Goal: Task Accomplishment & Management: Complete application form

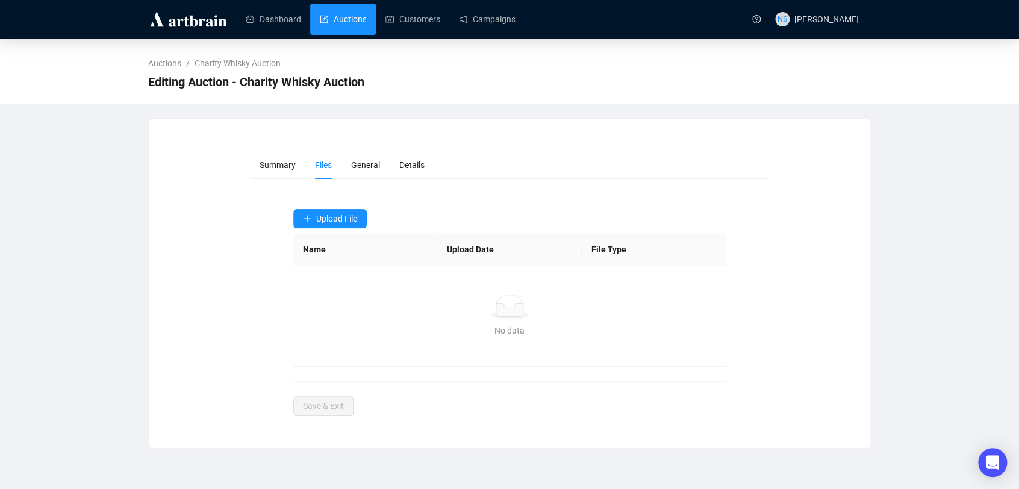
click at [357, 17] on link "Auctions" at bounding box center [343, 19] width 46 height 31
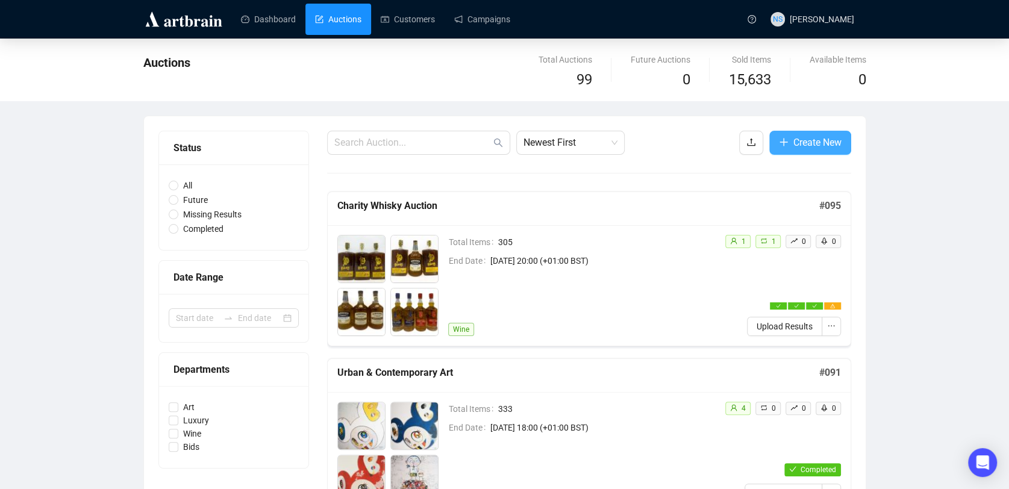
click at [819, 143] on span "Create New" at bounding box center [817, 142] width 48 height 15
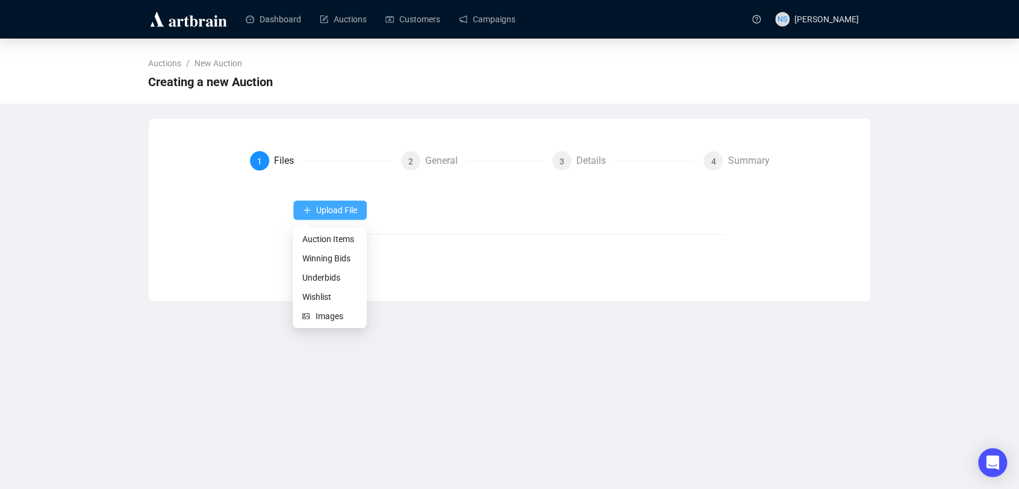
click at [342, 214] on span "Upload File" at bounding box center [336, 210] width 41 height 10
click at [337, 235] on span "Auction Items" at bounding box center [329, 239] width 55 height 13
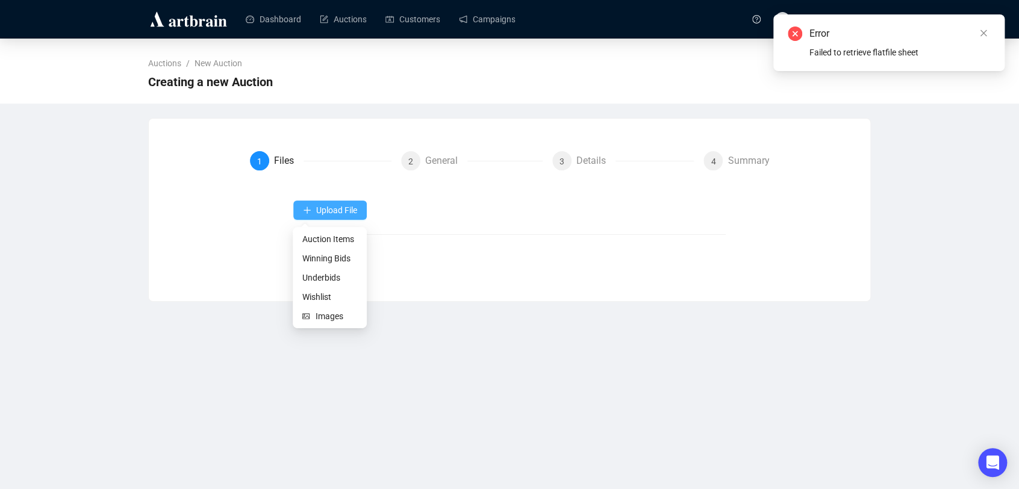
click at [322, 208] on span "Upload File" at bounding box center [336, 210] width 41 height 10
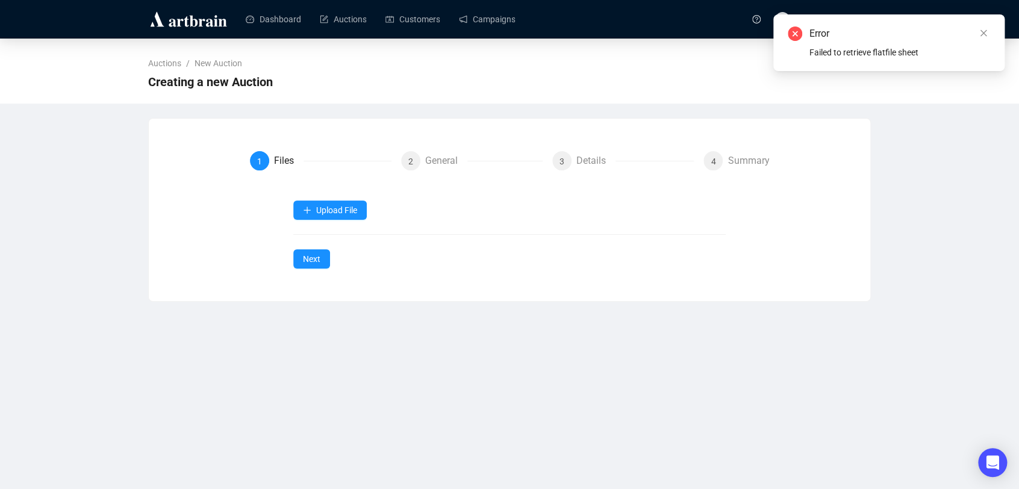
click at [322, 233] on div "Upload File Next" at bounding box center [509, 235] width 433 height 68
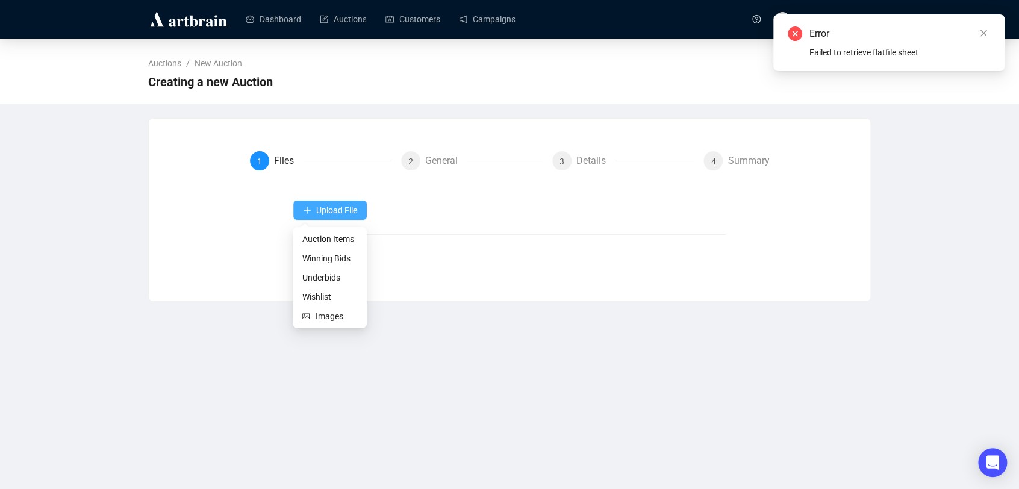
click at [336, 204] on button "Upload File" at bounding box center [330, 210] width 74 height 19
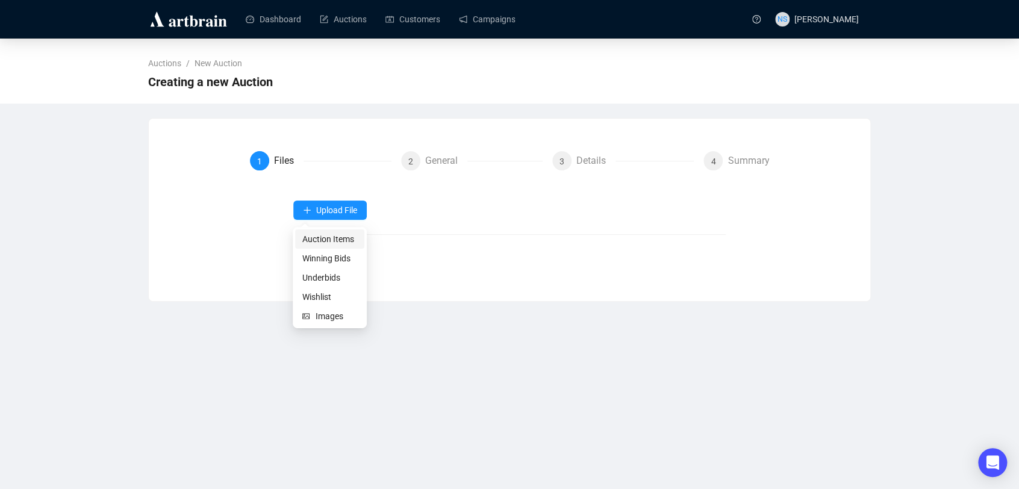
click at [331, 240] on span "Auction Items" at bounding box center [329, 239] width 55 height 13
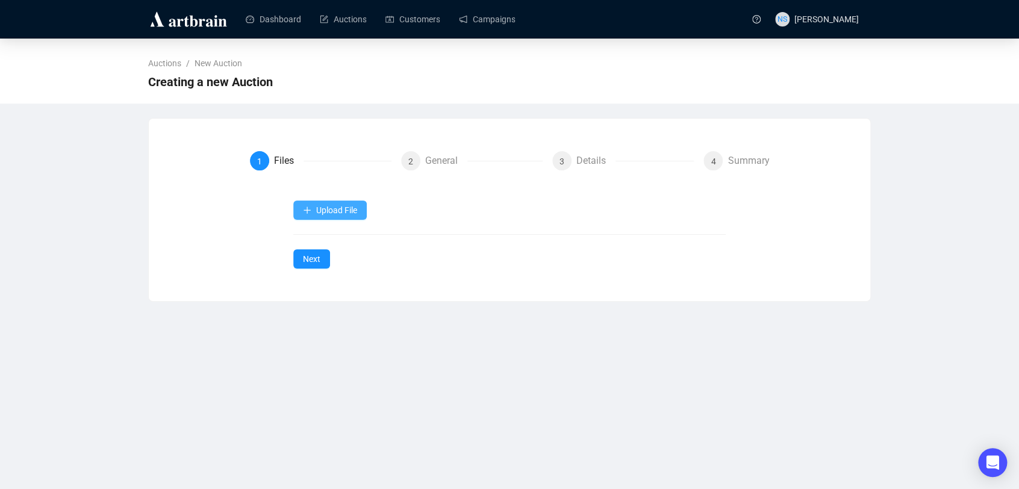
click at [340, 209] on span "Upload File" at bounding box center [336, 210] width 41 height 10
click at [338, 207] on span "Upload File" at bounding box center [336, 210] width 41 height 10
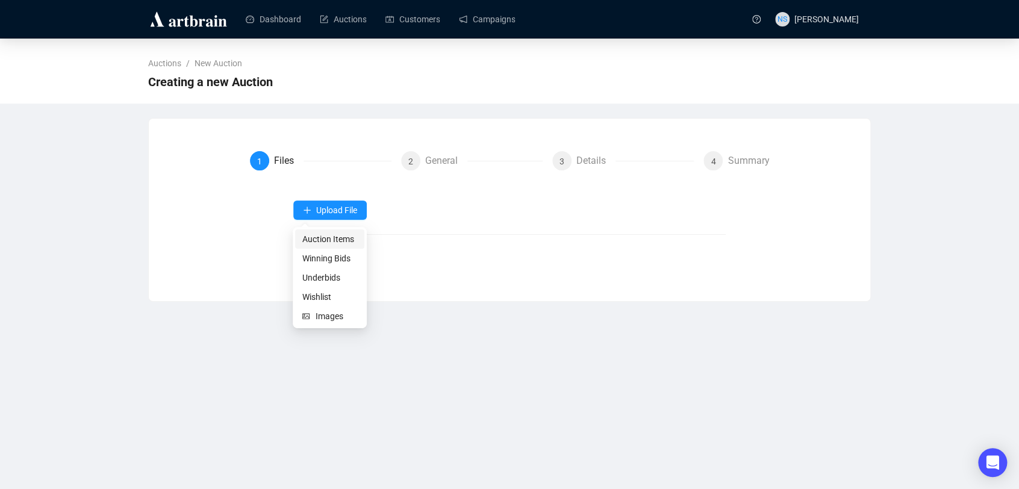
click at [328, 243] on span "Auction Items" at bounding box center [329, 239] width 55 height 13
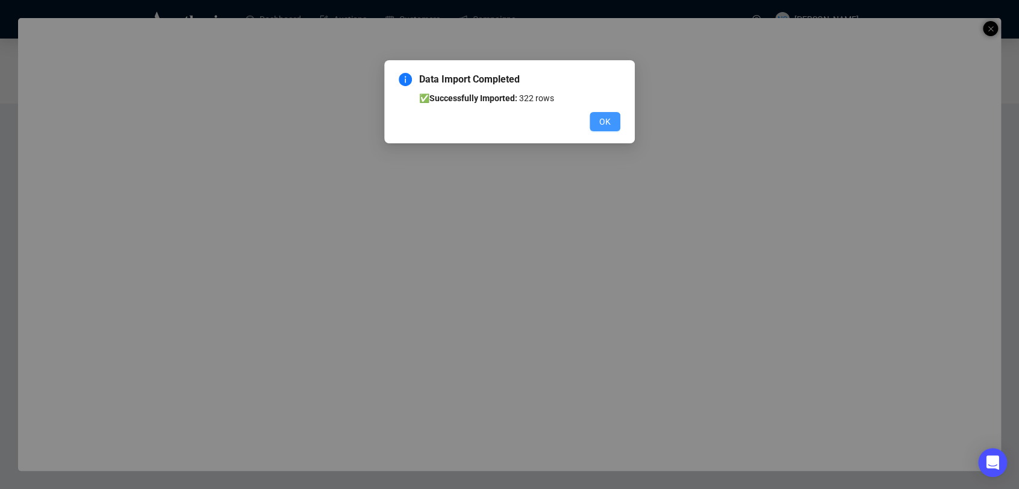
click at [600, 117] on span "OK" at bounding box center [604, 121] width 11 height 13
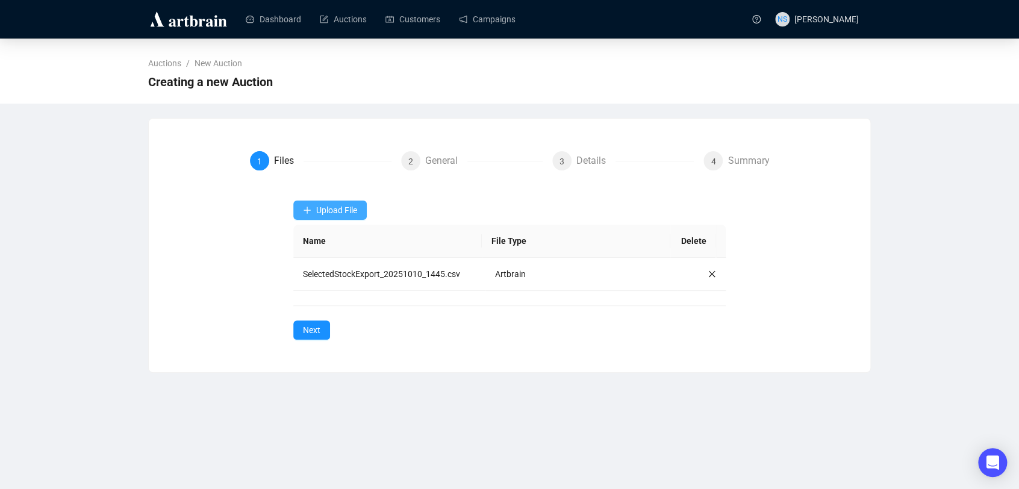
click at [363, 213] on button "Upload File" at bounding box center [330, 210] width 74 height 19
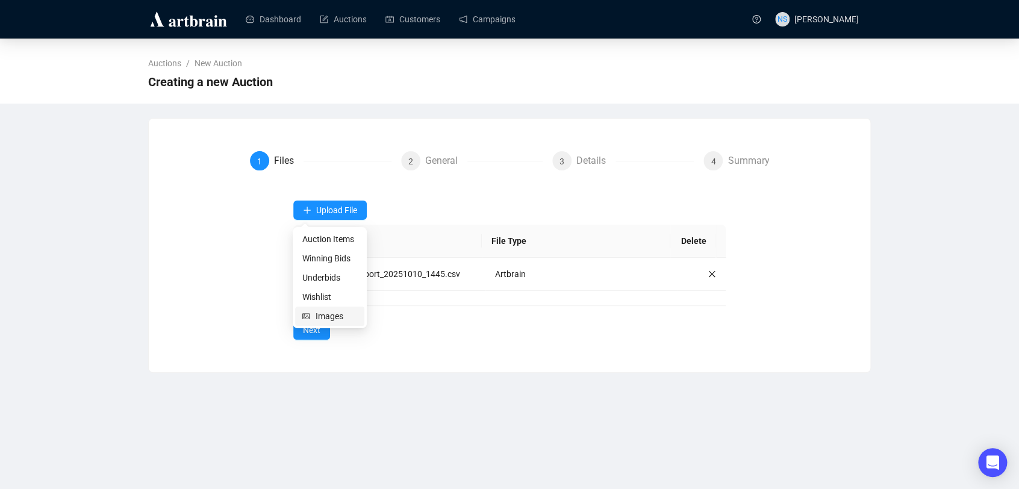
click at [333, 318] on span "Images" at bounding box center [337, 316] width 42 height 13
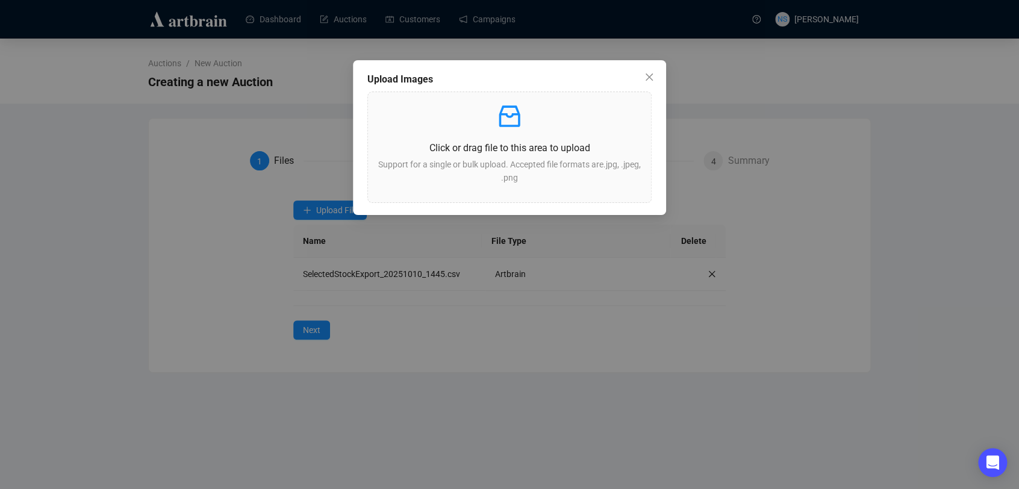
click at [212, 288] on div "Upload Images Click or drag file to this area to upload Support for a single or…" at bounding box center [509, 244] width 1019 height 489
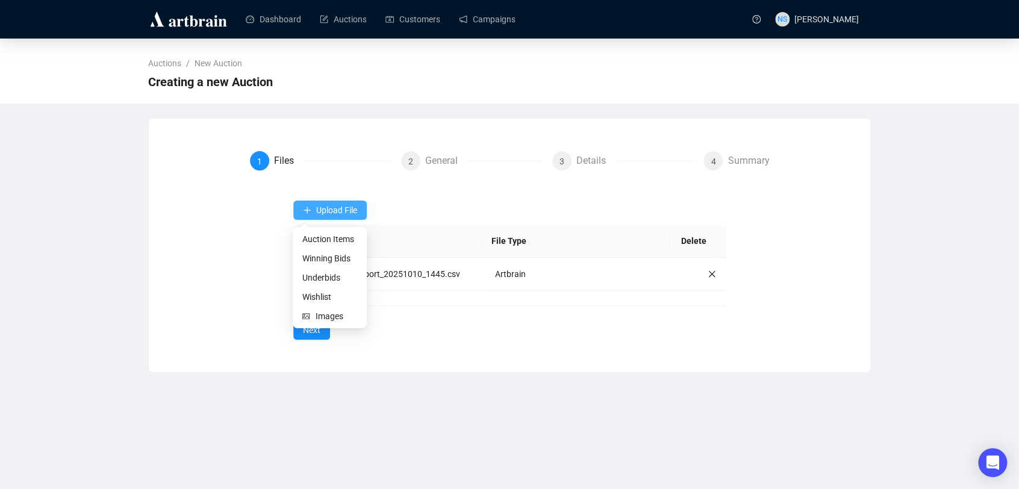
click at [357, 208] on span "Upload File" at bounding box center [336, 210] width 41 height 10
click at [333, 316] on span "Images" at bounding box center [337, 316] width 42 height 13
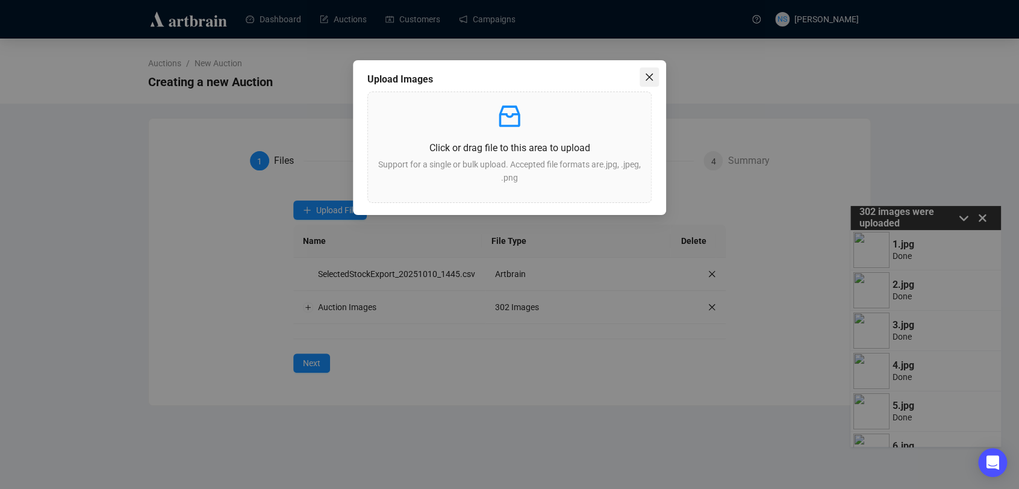
click at [647, 78] on icon "close" at bounding box center [650, 77] width 10 height 10
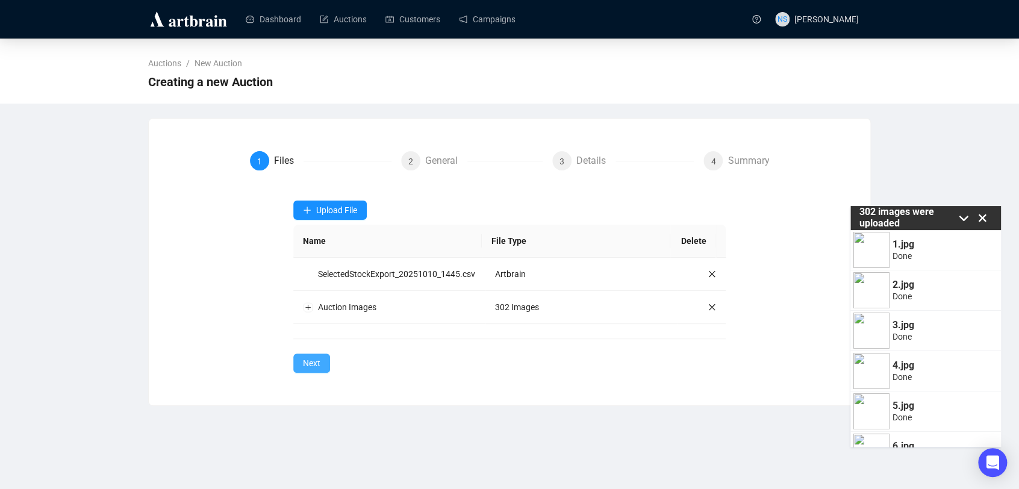
click at [315, 363] on span "Next" at bounding box center [311, 363] width 17 height 13
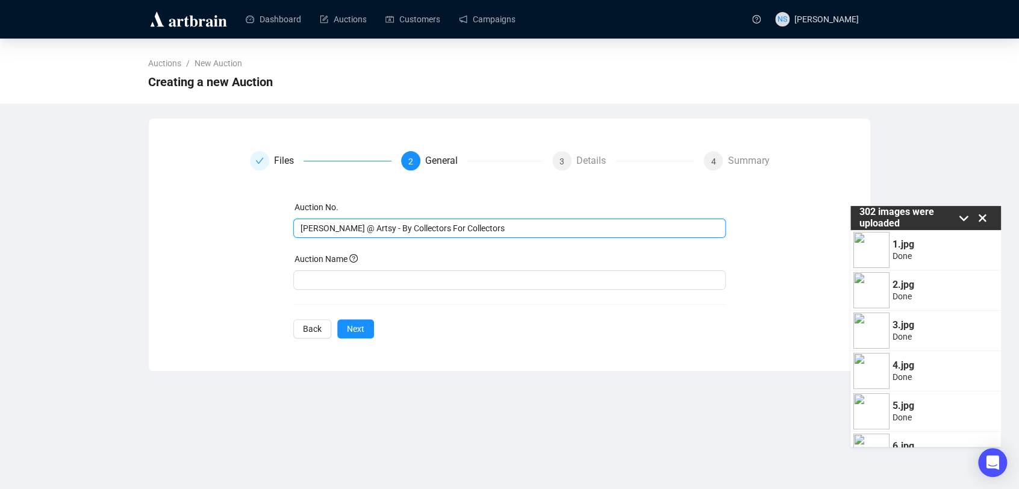
click at [393, 229] on input "[PERSON_NAME] @ Artsy - By Collectors For Collectors" at bounding box center [509, 228] width 416 height 13
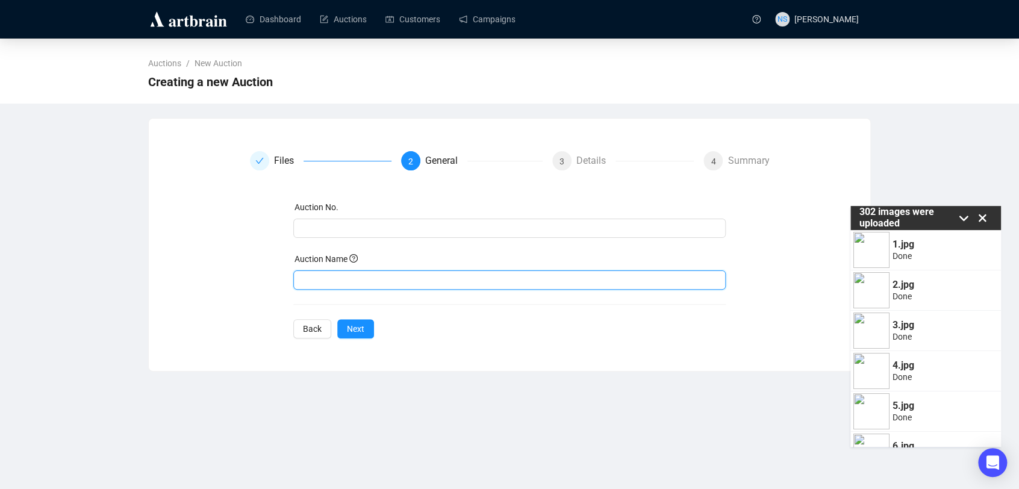
click at [382, 282] on input "text" at bounding box center [509, 280] width 433 height 19
paste input "[PERSON_NAME] @ Artsy - By Collectors For Collectors"
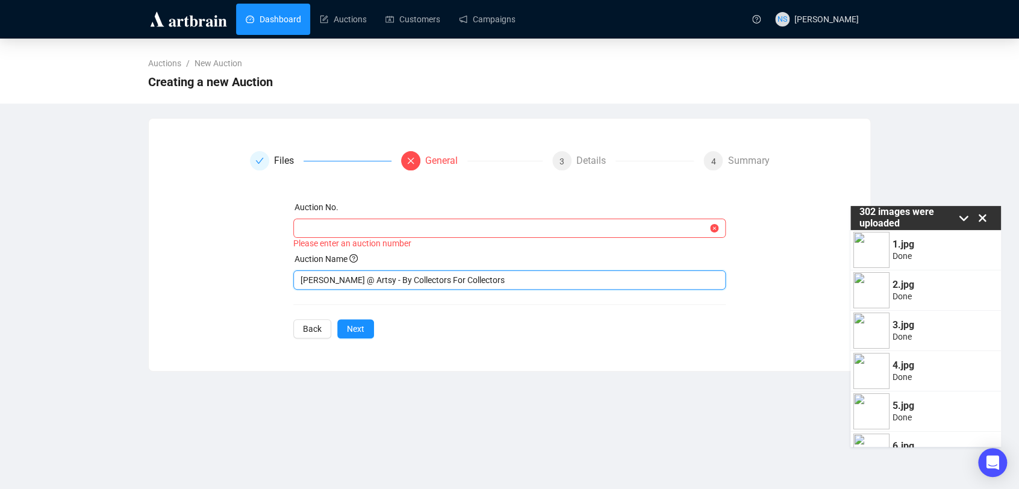
type input "[PERSON_NAME] @ Artsy - By Collectors For Collectors"
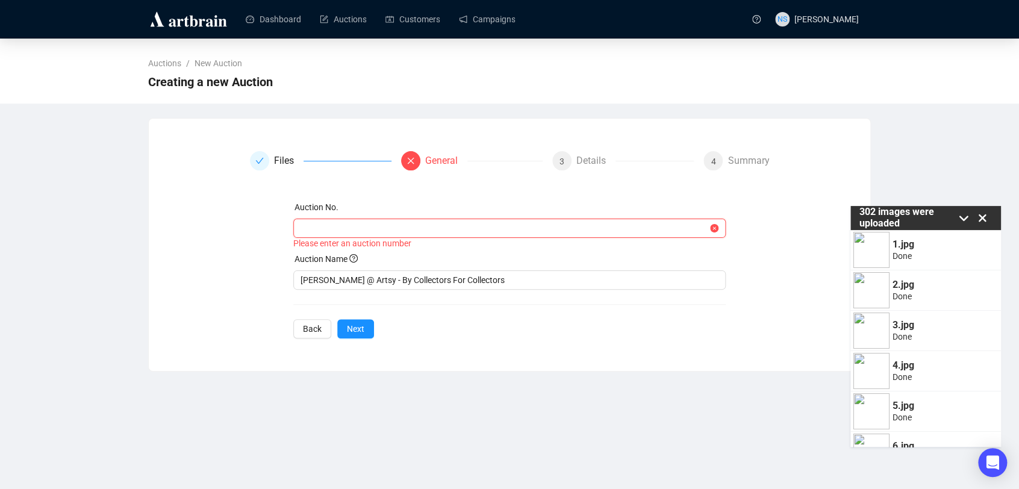
click at [364, 228] on input "text" at bounding box center [505, 228] width 408 height 13
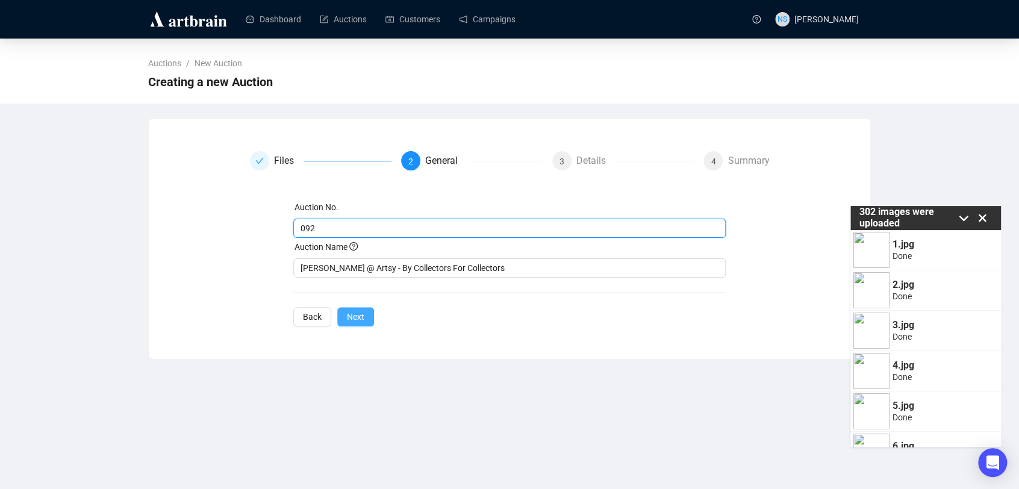
type input "092"
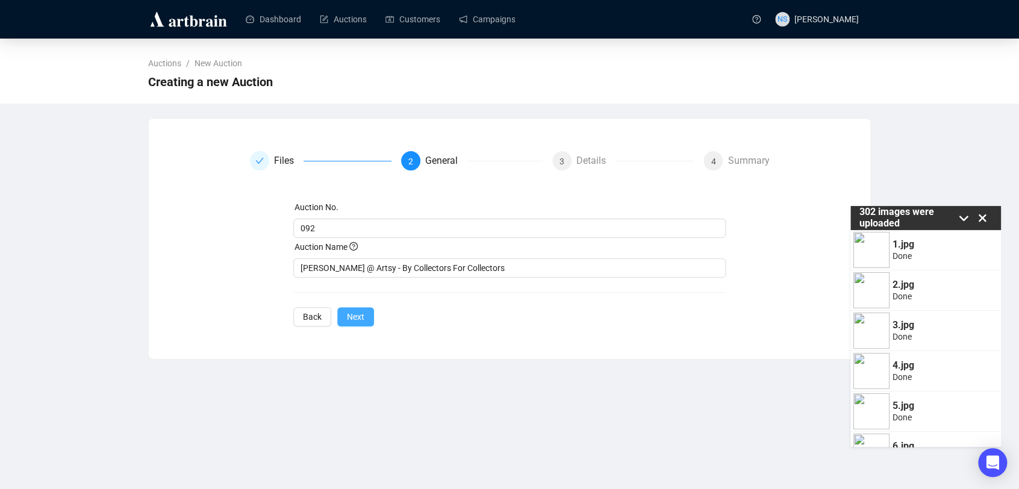
click at [349, 322] on span "Next" at bounding box center [355, 316] width 17 height 13
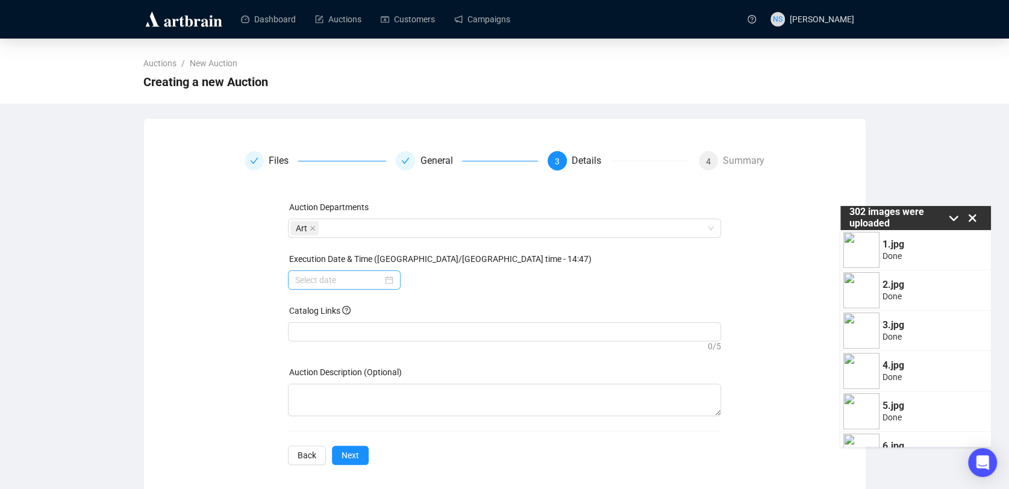
click at [389, 282] on div at bounding box center [344, 280] width 98 height 13
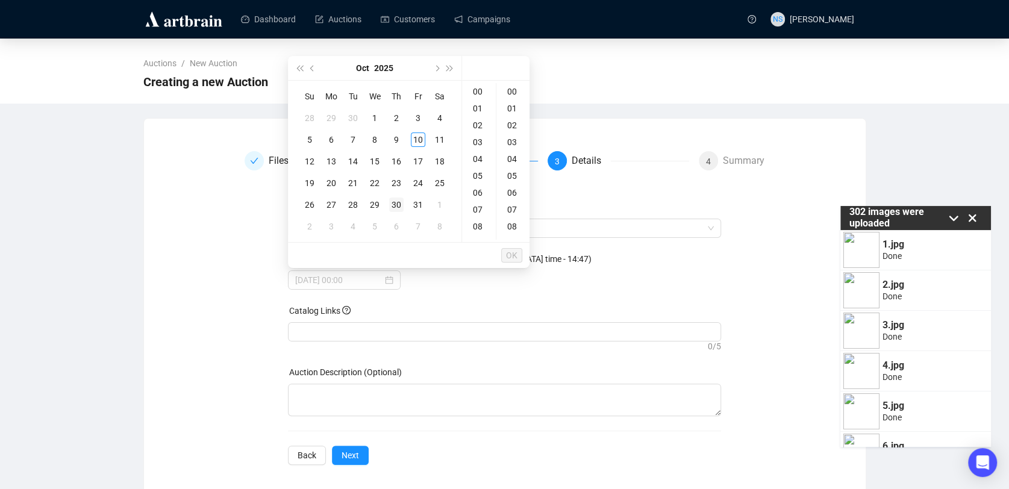
click at [399, 206] on div "30" at bounding box center [396, 205] width 14 height 14
click at [480, 201] on div "14" at bounding box center [479, 203] width 29 height 17
click at [480, 93] on div "14" at bounding box center [479, 91] width 29 height 17
type input "2025-10-30 14:00"
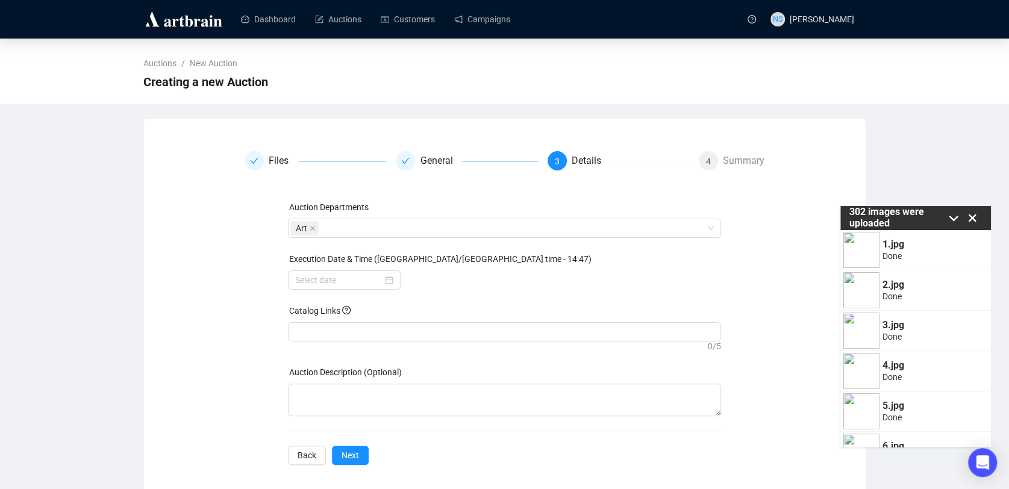
click at [646, 267] on div "Execution Date & Time (Europe/London time - 14:47)" at bounding box center [504, 261] width 433 height 18
click at [390, 283] on div at bounding box center [344, 280] width 98 height 13
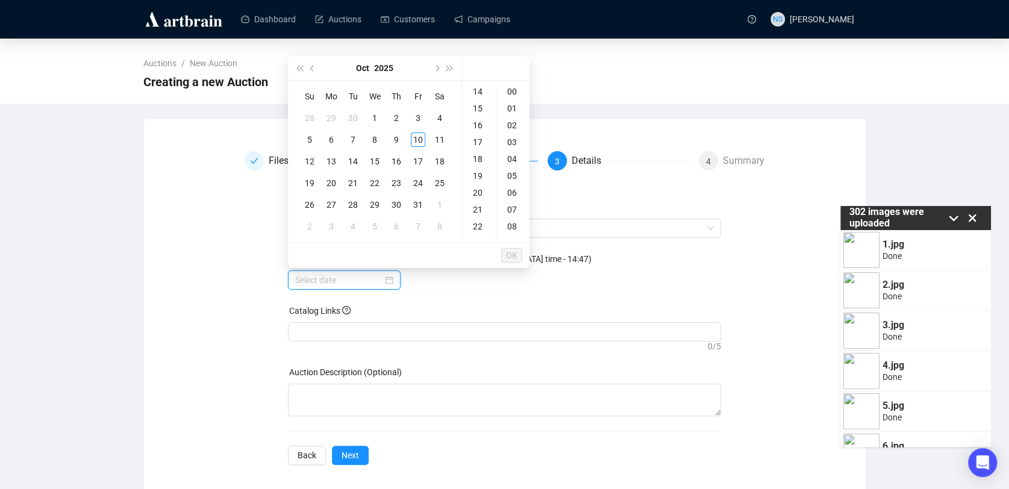
scroll to position [0, 0]
type input "2025-10-18 00:00"
type input "2025-10-10 02:00"
click at [398, 204] on div "30" at bounding box center [396, 205] width 14 height 14
click at [474, 192] on div "14" at bounding box center [479, 189] width 29 height 17
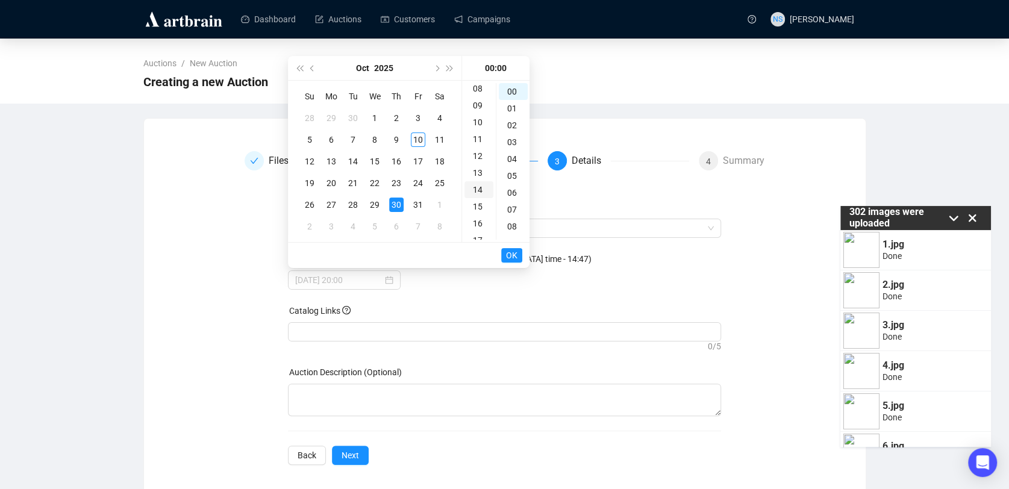
scroll to position [236, 0]
type input "2025-10-30 14:00"
click at [509, 93] on div "00" at bounding box center [513, 91] width 29 height 17
click at [510, 257] on span "OK" at bounding box center [511, 255] width 11 height 23
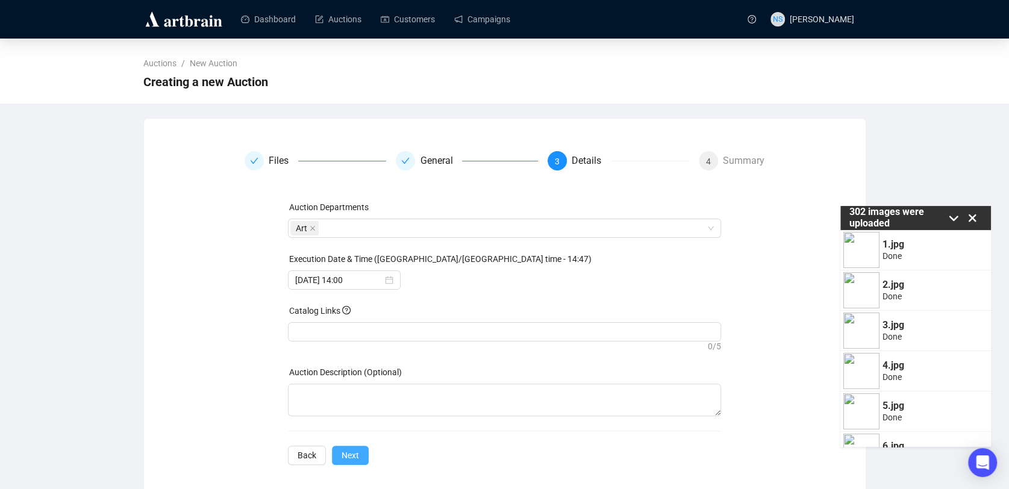
click at [361, 462] on button "Next" at bounding box center [350, 455] width 37 height 19
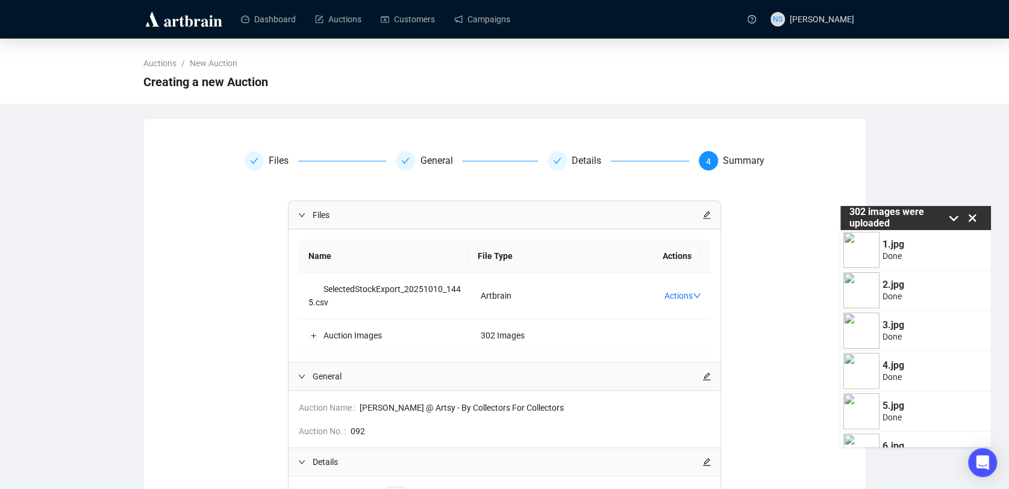
scroll to position [140, 0]
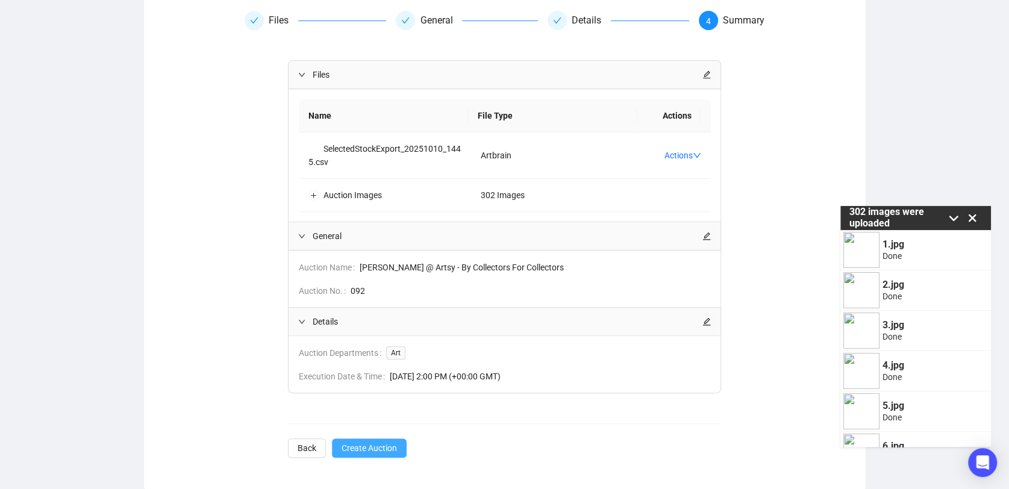
click at [365, 450] on span "Create Auction" at bounding box center [369, 448] width 55 height 13
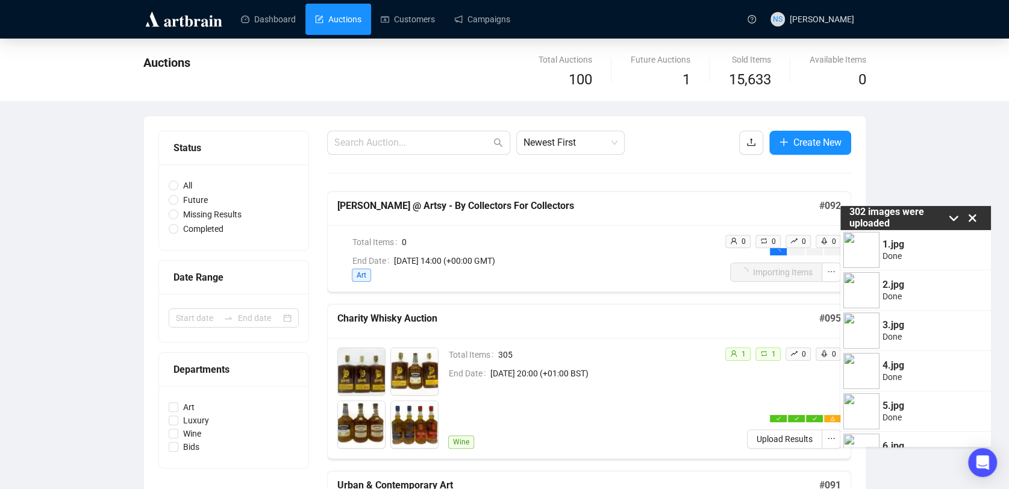
click at [972, 217] on icon at bounding box center [973, 218] width 8 height 8
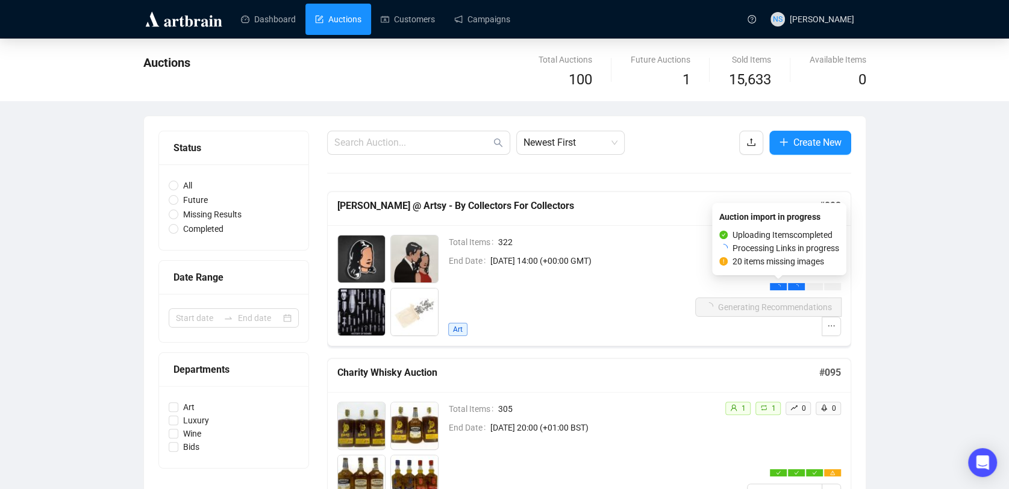
click at [774, 288] on div at bounding box center [778, 286] width 17 height 7
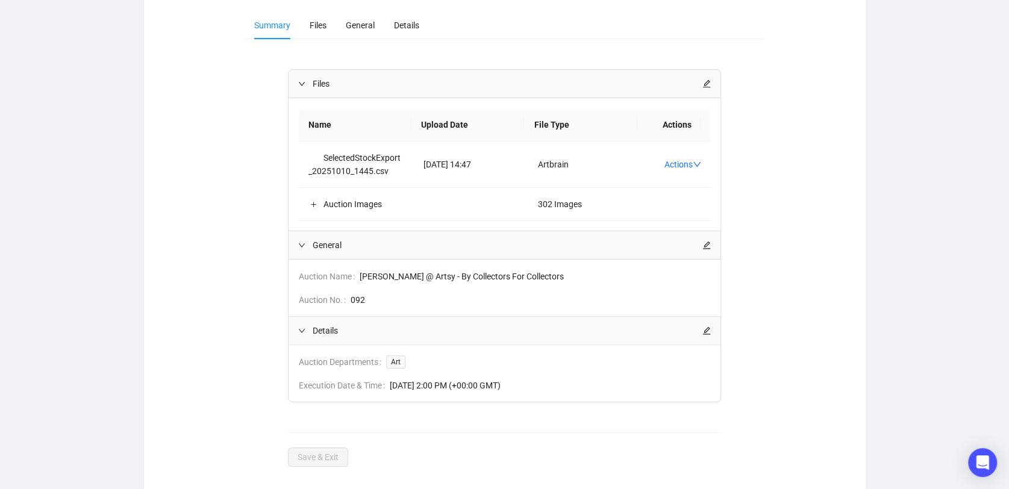
scroll to position [149, 0]
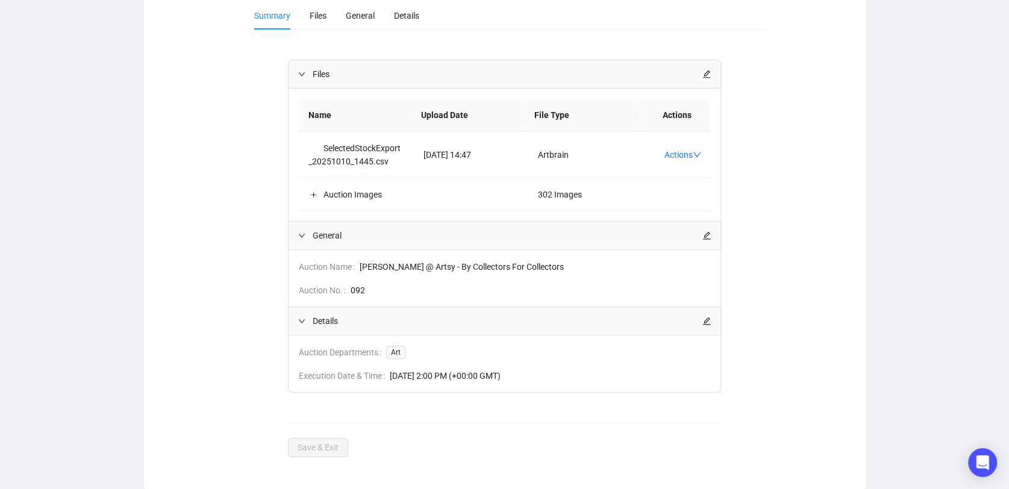
click at [234, 316] on div "Summary Files General Details Files Name Upload Date File Type Actions Selected…" at bounding box center [504, 229] width 693 height 455
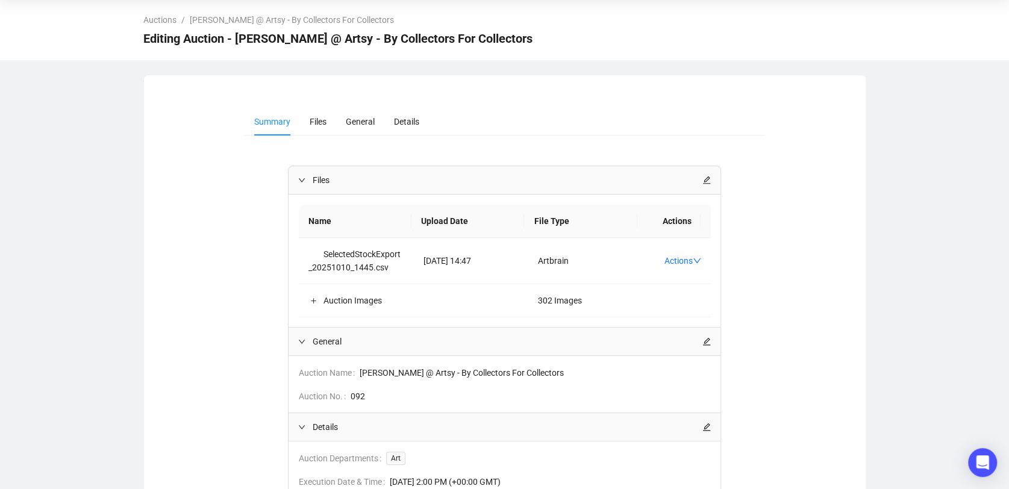
scroll to position [0, 0]
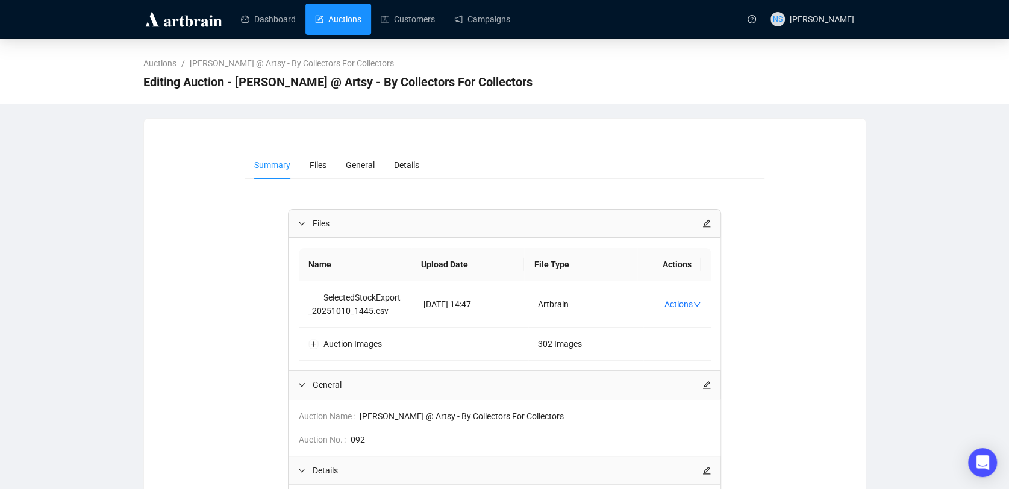
click at [315, 22] on link "Auctions" at bounding box center [338, 19] width 46 height 31
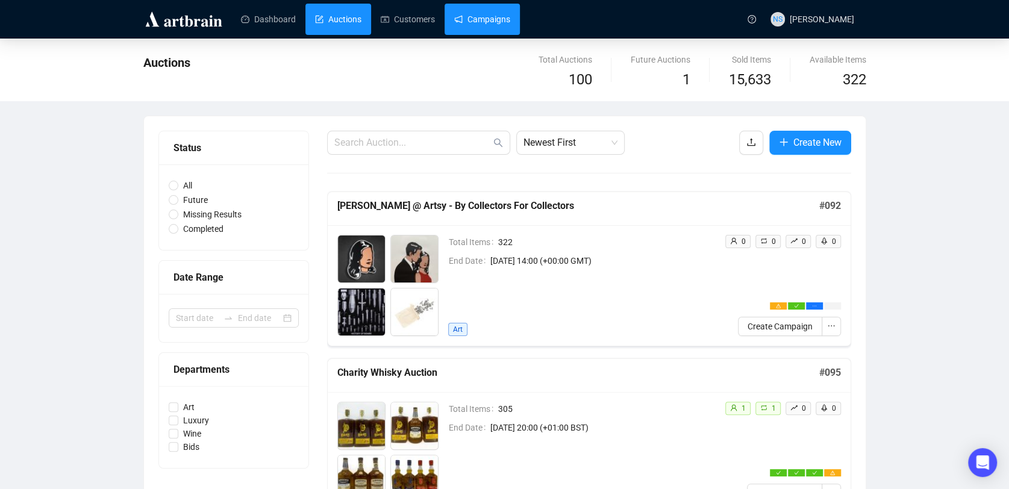
click at [495, 8] on link "Campaigns" at bounding box center [482, 19] width 56 height 31
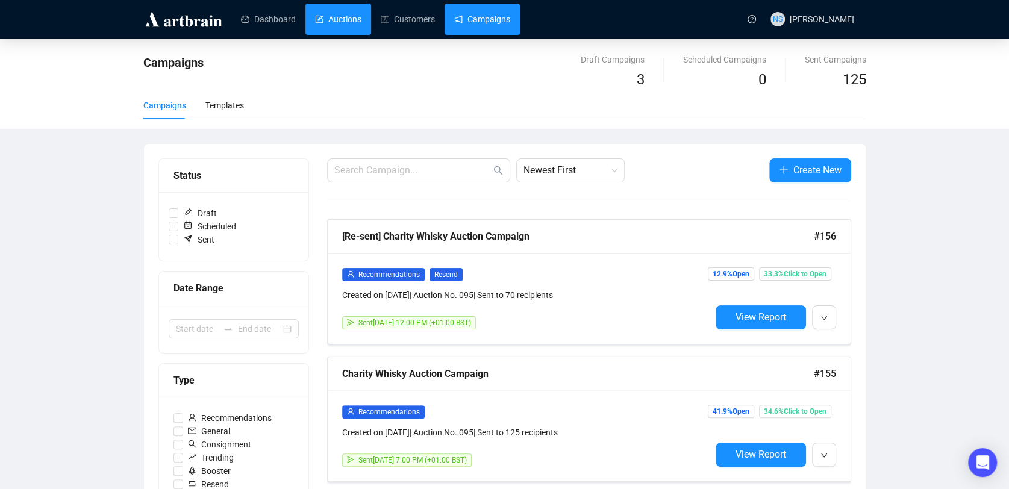
click at [321, 21] on link "Auctions" at bounding box center [338, 19] width 46 height 31
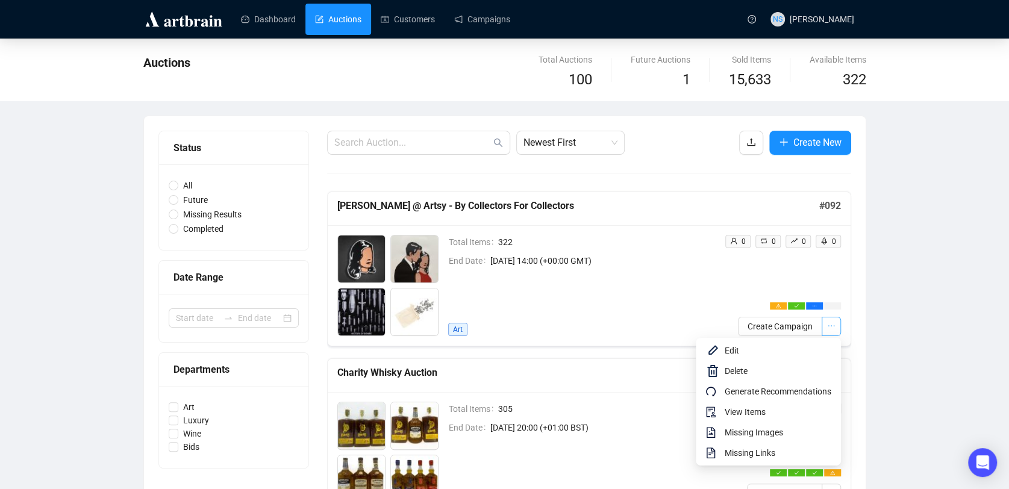
click at [831, 327] on icon "ellipsis" at bounding box center [831, 326] width 8 height 8
click at [803, 325] on span "Create Campaign" at bounding box center [780, 326] width 65 height 13
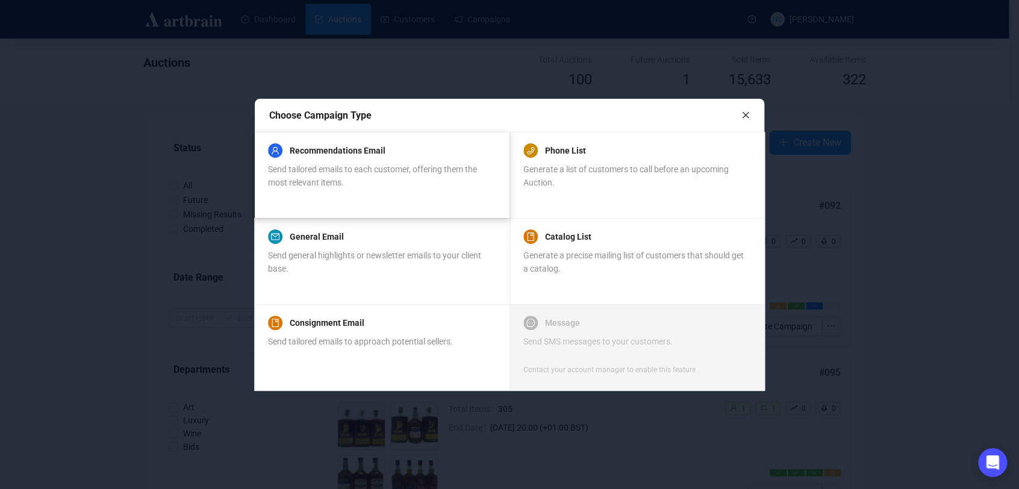
click at [468, 168] on span "Send tailored emails to each customer, offering them the most relevant items." at bounding box center [372, 175] width 209 height 23
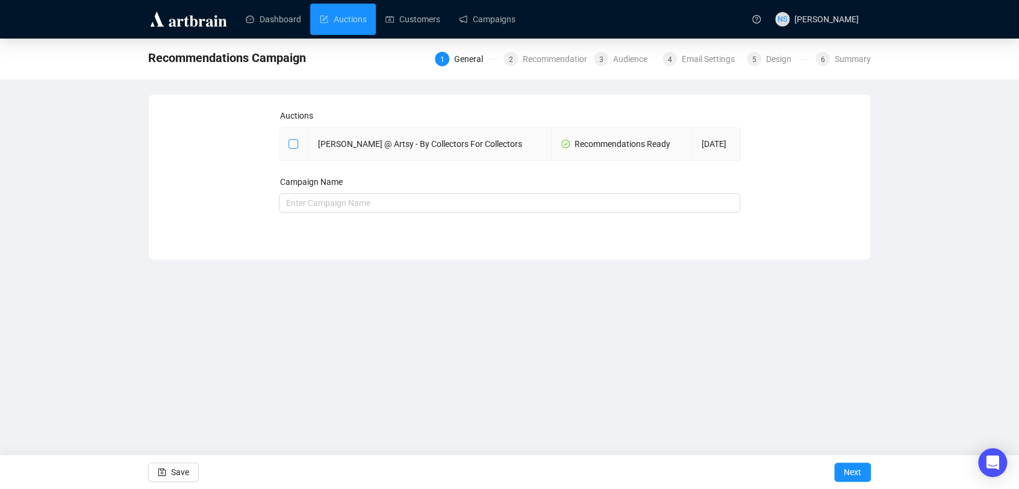
click at [292, 143] on input "checkbox" at bounding box center [293, 143] width 8 height 8
checkbox input "true"
type input "Tate Ward @ Artsy - By Collectors For Collectors Campaign"
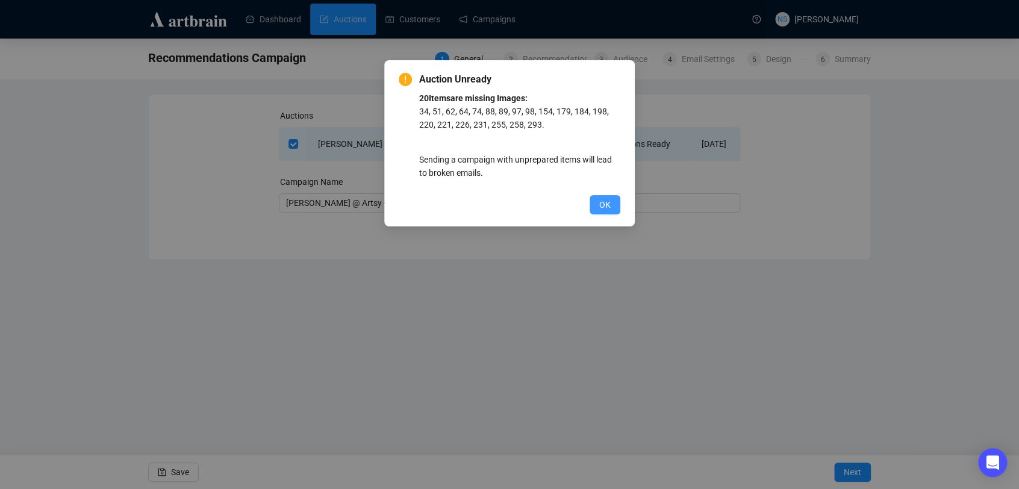
click at [601, 210] on span "OK" at bounding box center [604, 204] width 11 height 13
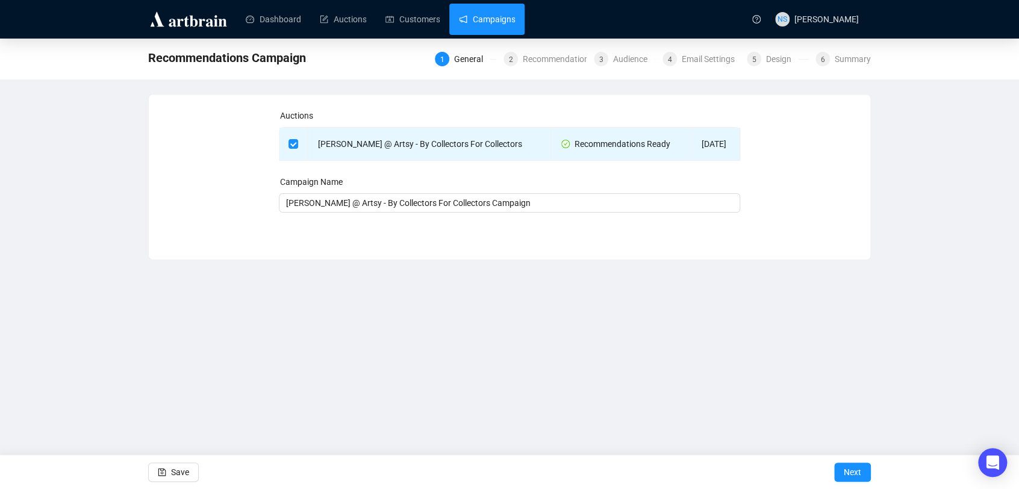
click at [482, 18] on link "Campaigns" at bounding box center [487, 19] width 56 height 31
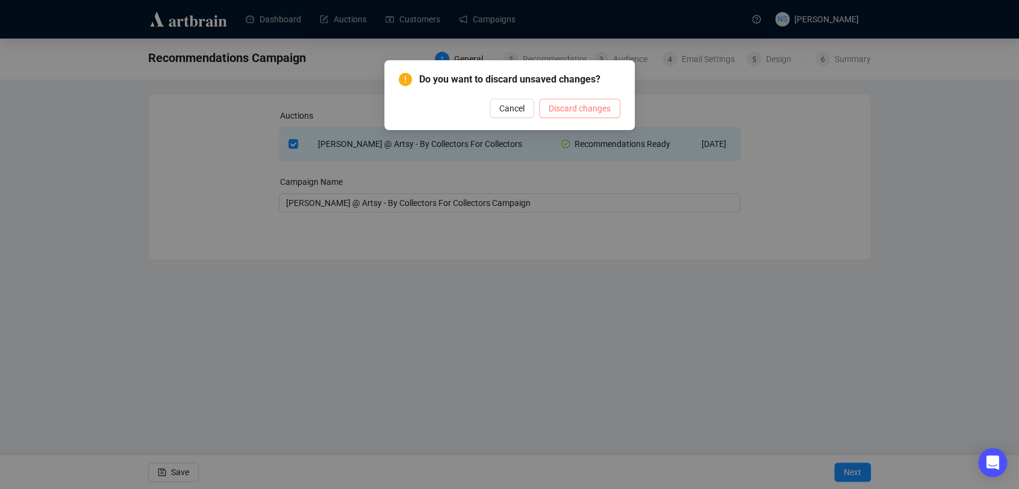
click at [569, 114] on span "Discard changes" at bounding box center [580, 108] width 62 height 13
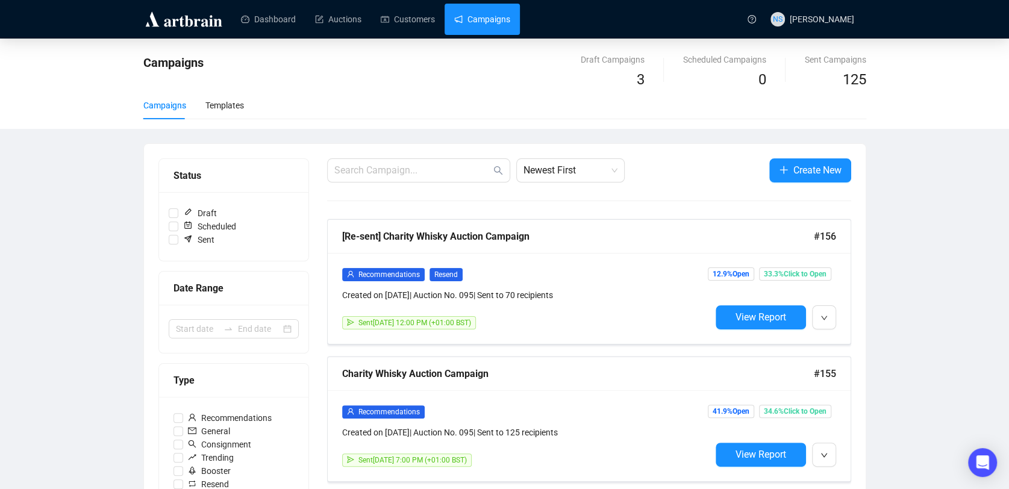
click at [481, 26] on link "Campaigns" at bounding box center [482, 19] width 56 height 31
click at [277, 28] on link "Dashboard" at bounding box center [268, 19] width 55 height 31
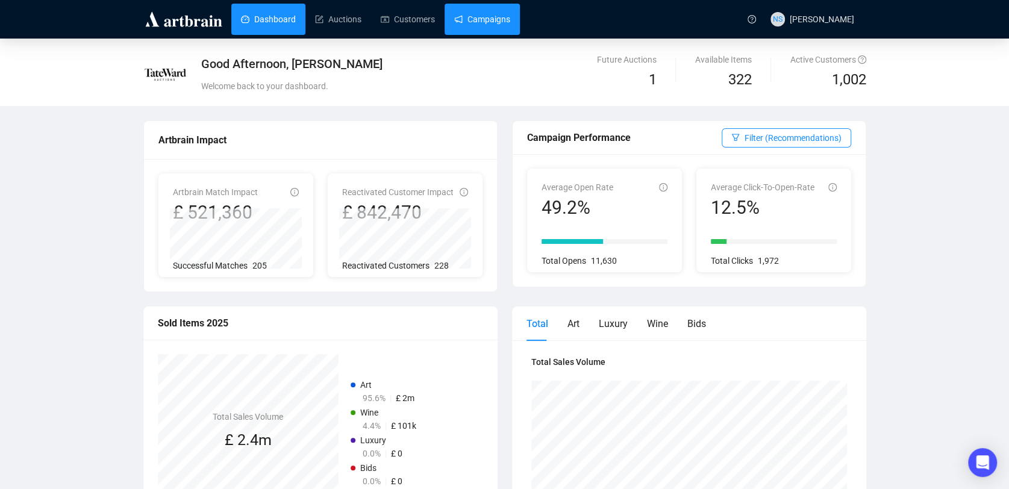
click at [502, 6] on link "Campaigns" at bounding box center [482, 19] width 56 height 31
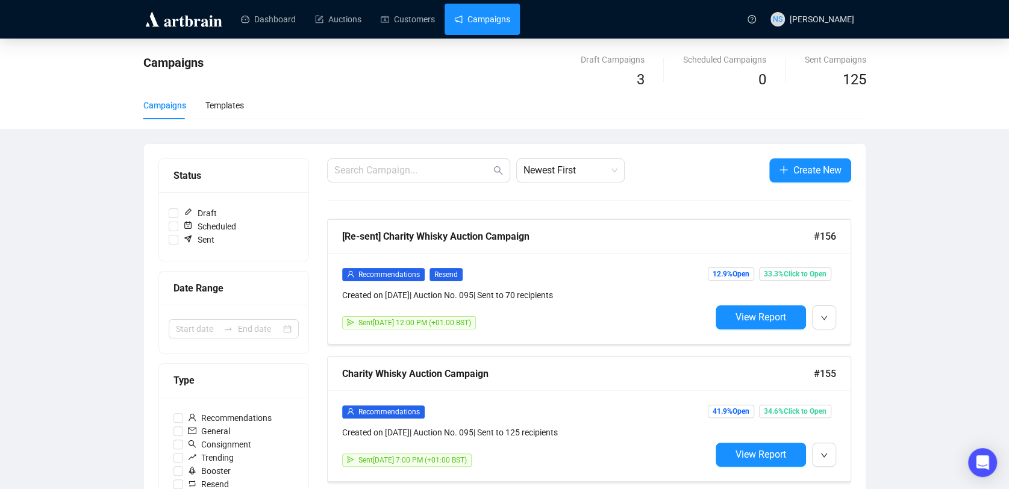
click at [467, 13] on link "Campaigns" at bounding box center [482, 19] width 56 height 31
